Goal: Information Seeking & Learning: Learn about a topic

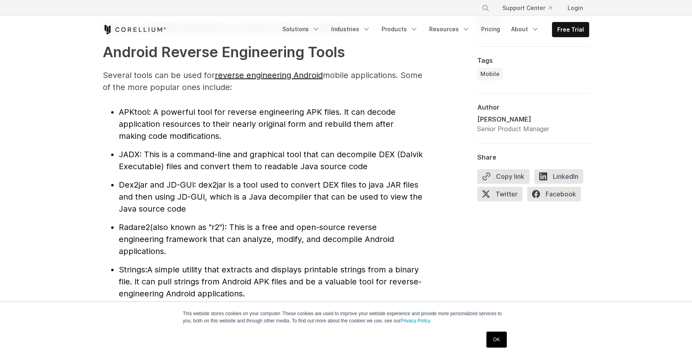
scroll to position [837, 0]
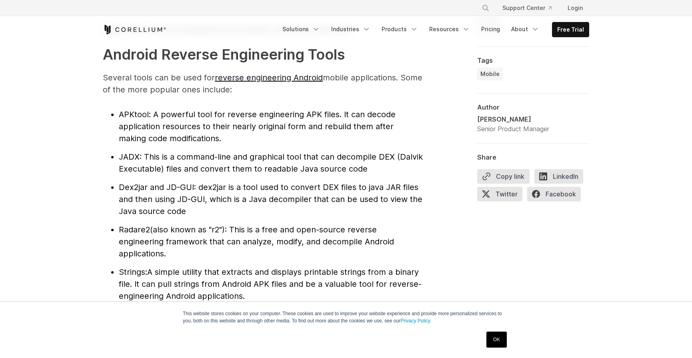
click at [294, 255] on li "Radare2 (also known as "r2"): This is a free and open-source reverse engineerin…" at bounding box center [271, 242] width 304 height 36
click at [497, 339] on link "OK" at bounding box center [496, 340] width 20 height 16
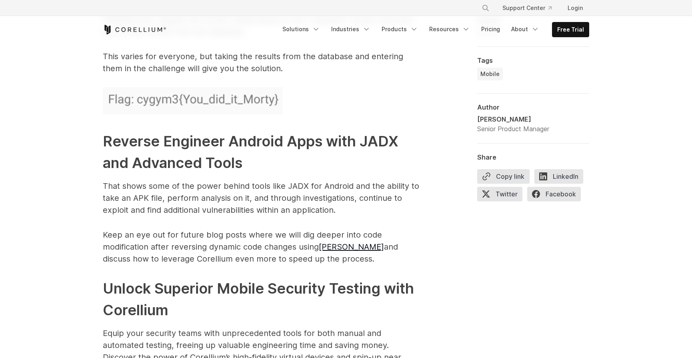
scroll to position [3883, 0]
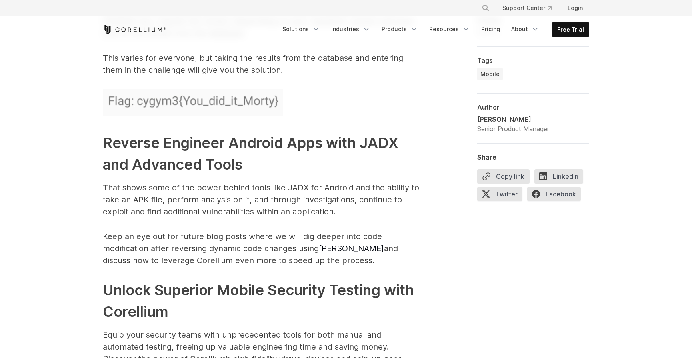
click at [386, 135] on strong "Reverse Engineer Android Apps with JADX and Advanced Tools" at bounding box center [251, 153] width 296 height 39
copy strong "JADX"
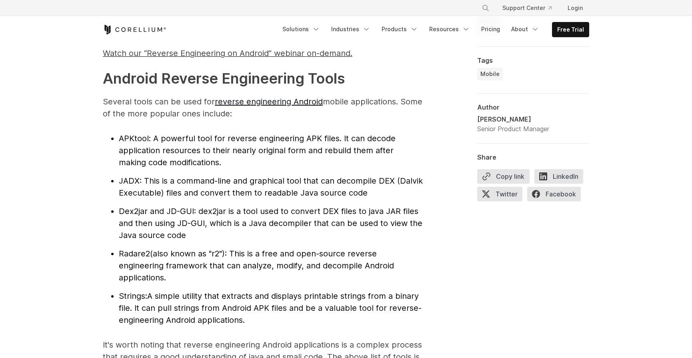
scroll to position [811, 0]
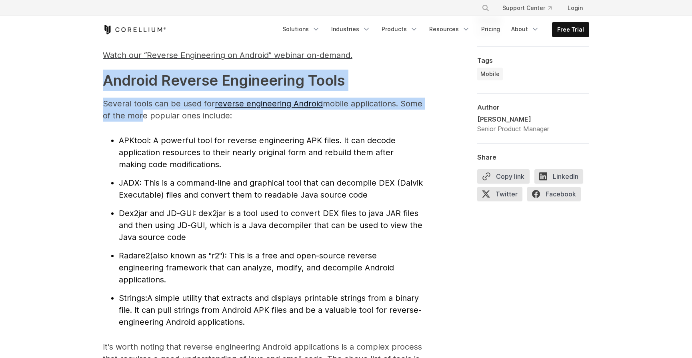
drag, startPoint x: 92, startPoint y: 75, endPoint x: 138, endPoint y: 116, distance: 61.8
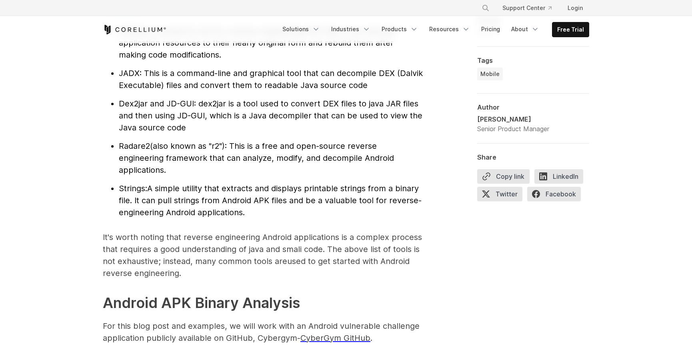
scroll to position [777, 0]
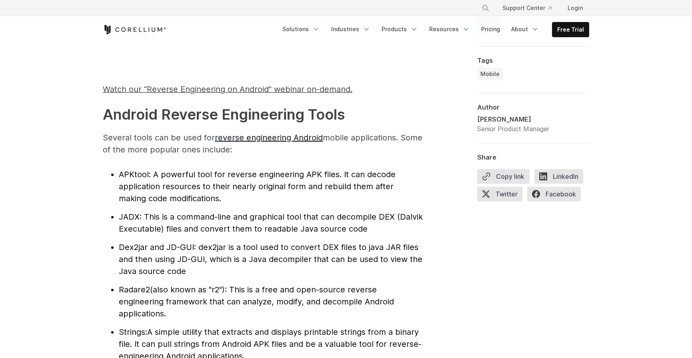
click at [174, 182] on span ": A powerful tool for reverse engineering APK files. It can decode application …" at bounding box center [257, 187] width 277 height 34
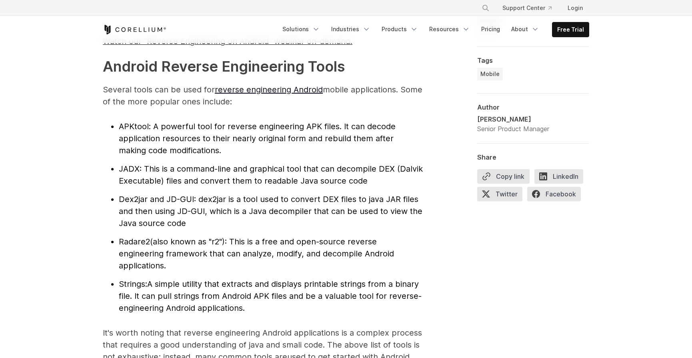
scroll to position [837, 0]
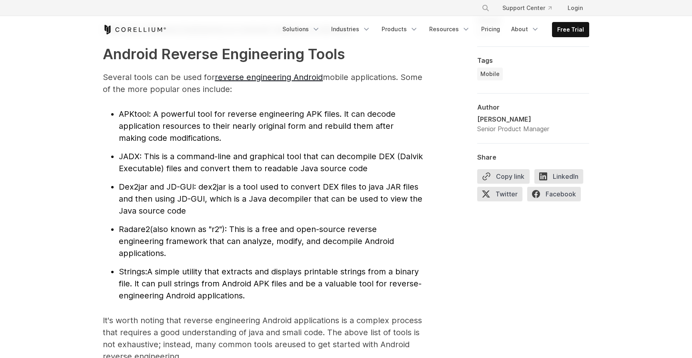
click at [130, 155] on span "JADX" at bounding box center [129, 157] width 21 height 10
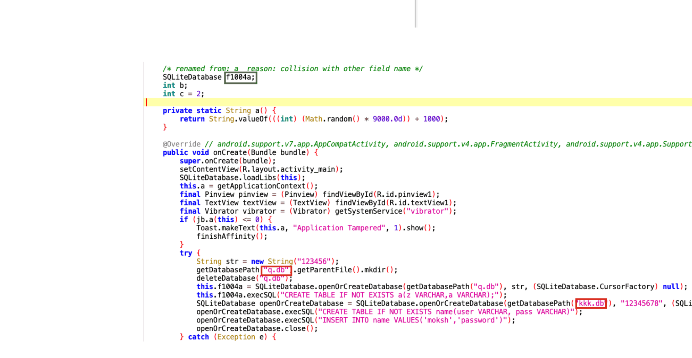
scroll to position [2338, 0]
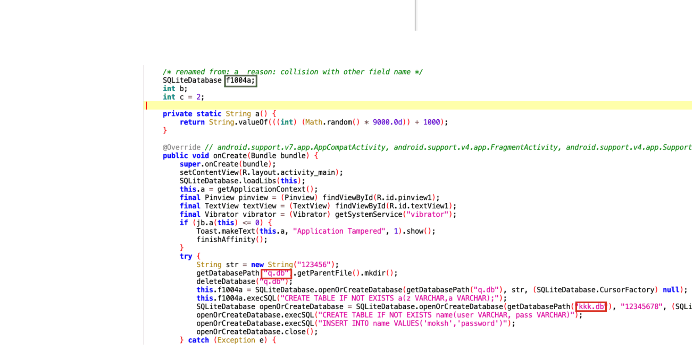
click at [146, 138] on img at bounding box center [263, 203] width 320 height 130
click at [164, 222] on img at bounding box center [263, 203] width 320 height 130
click at [312, 237] on img at bounding box center [263, 203] width 320 height 130
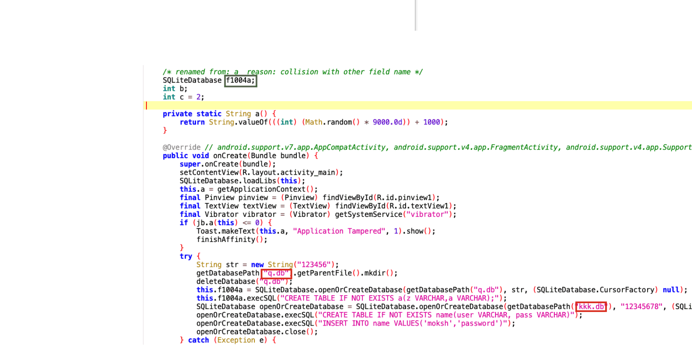
click at [312, 237] on img at bounding box center [263, 203] width 320 height 130
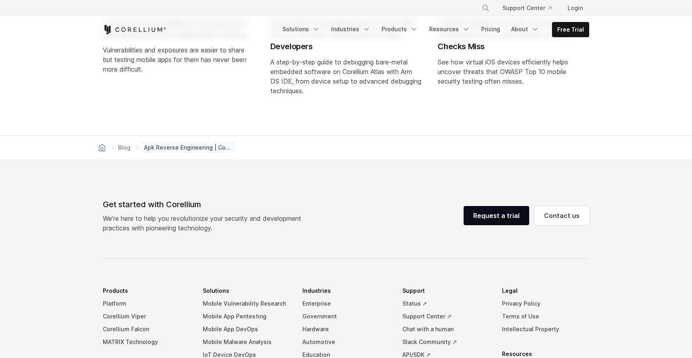
scroll to position [4489, 0]
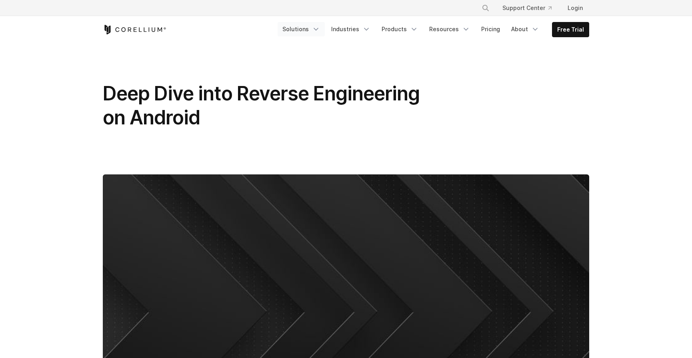
click at [320, 26] on icon "Navigation Menu" at bounding box center [316, 29] width 8 height 8
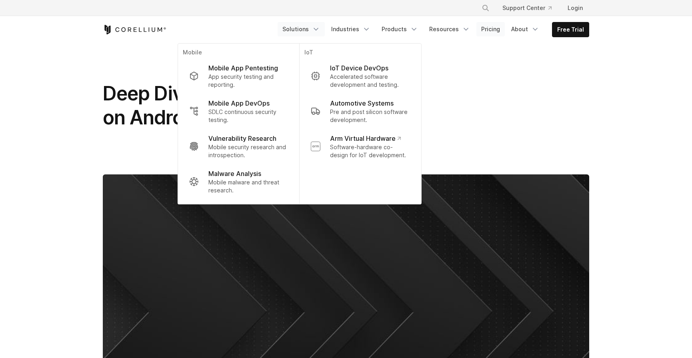
click at [494, 35] on link "Pricing" at bounding box center [490, 29] width 28 height 14
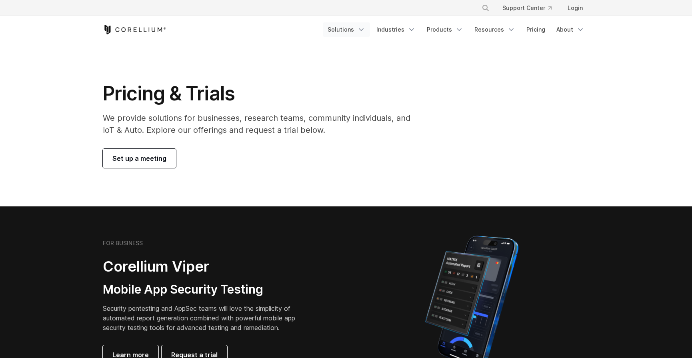
click at [357, 27] on link "Solutions" at bounding box center [346, 29] width 47 height 14
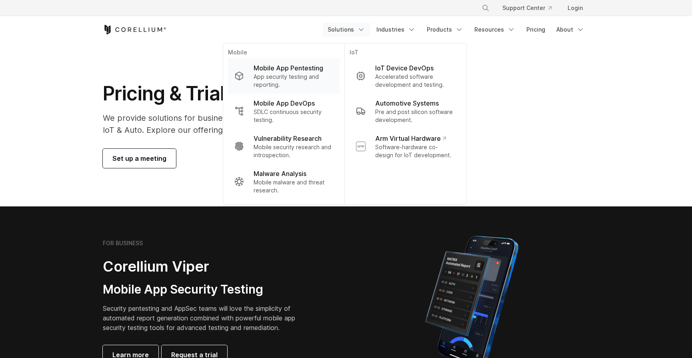
click at [291, 78] on p "App security testing and reporting." at bounding box center [294, 81] width 80 height 16
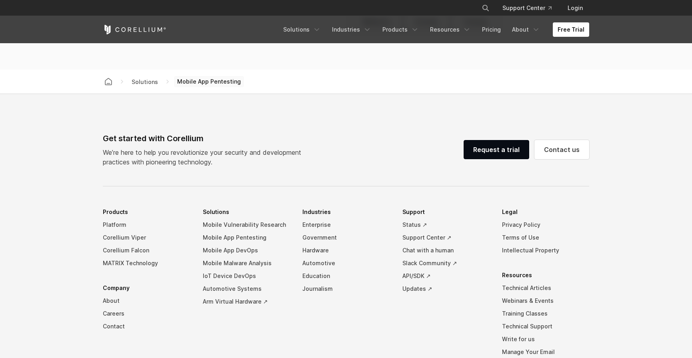
scroll to position [2529, 0]
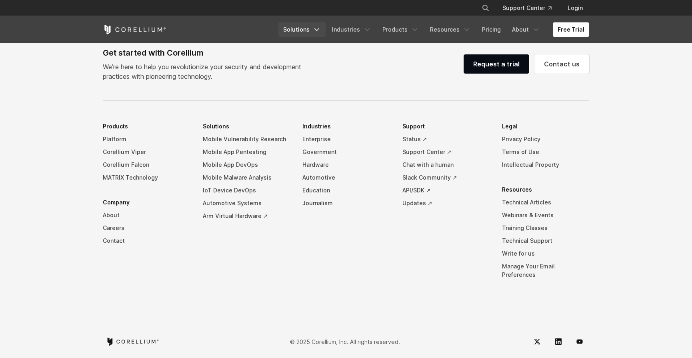
click at [310, 28] on link "Solutions" at bounding box center [301, 29] width 47 height 14
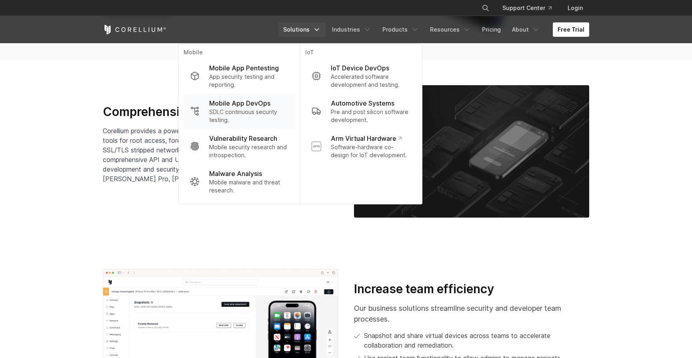
scroll to position [1211, 0]
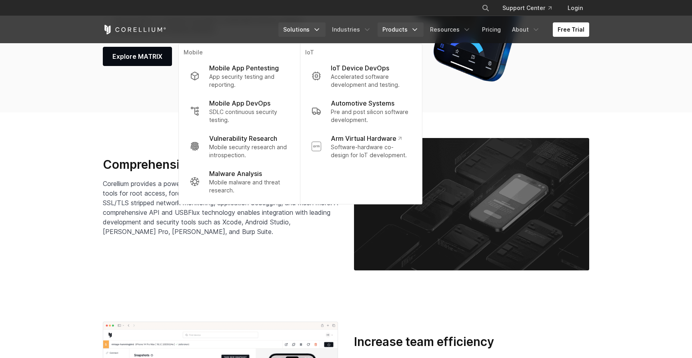
click at [413, 26] on link "Products" at bounding box center [401, 29] width 46 height 14
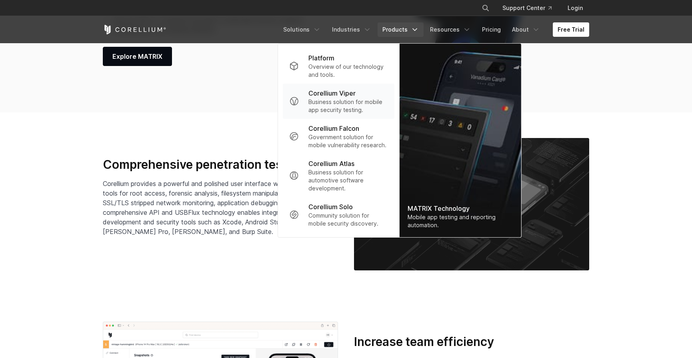
click at [332, 103] on p "Business solution for mobile app security testing." at bounding box center [348, 106] width 80 height 16
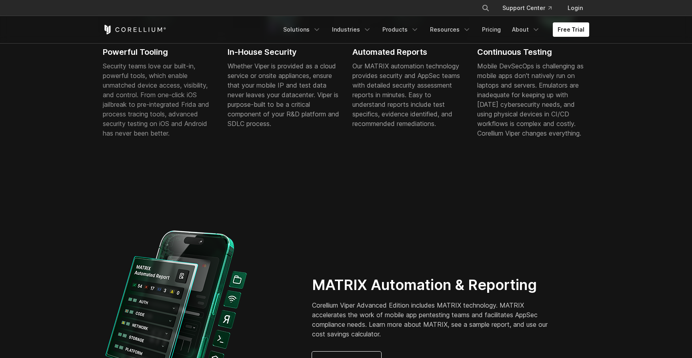
scroll to position [567, 0]
click at [199, 152] on div "Powerful Tooling Security teams love our built-in, powerful tools, which enable…" at bounding box center [159, 58] width 112 height 190
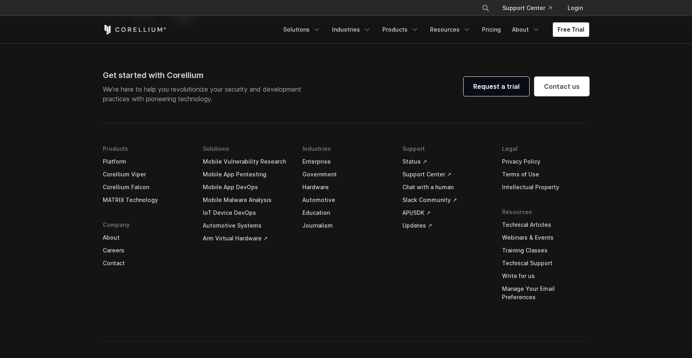
scroll to position [2375, 0]
